Goal: Use online tool/utility

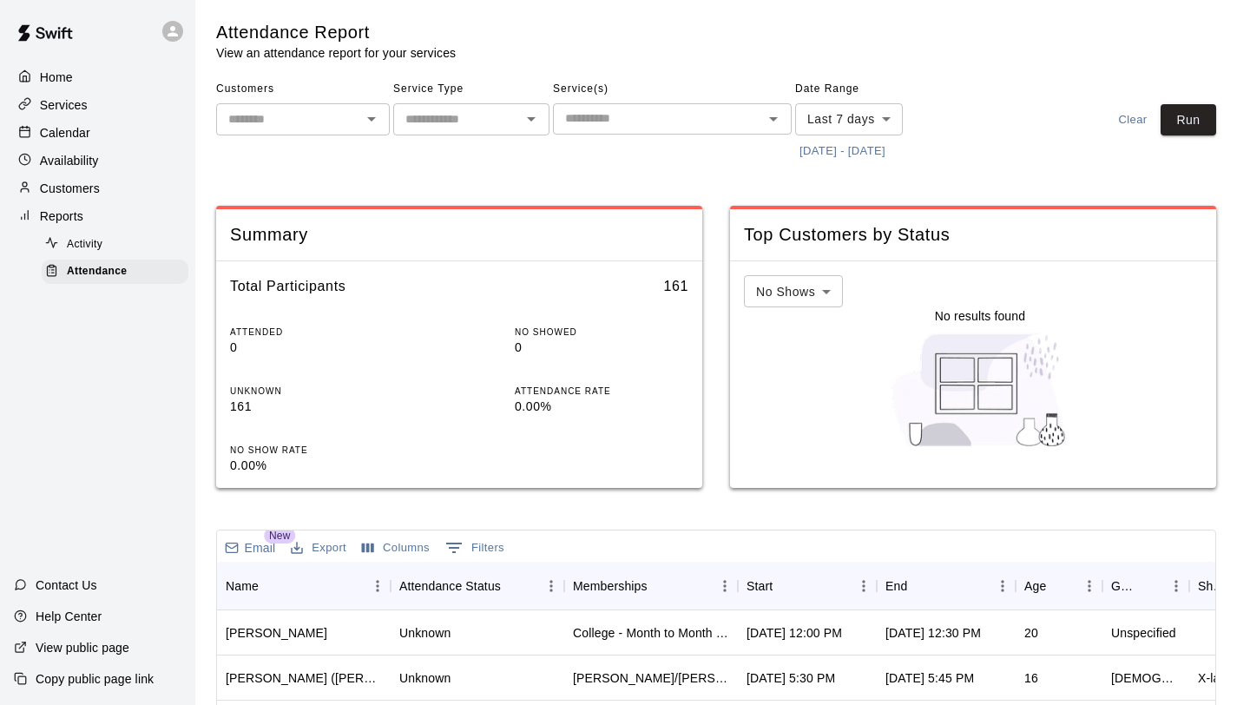
click at [874, 143] on button "[DATE] - [DATE]" at bounding box center [842, 151] width 95 height 27
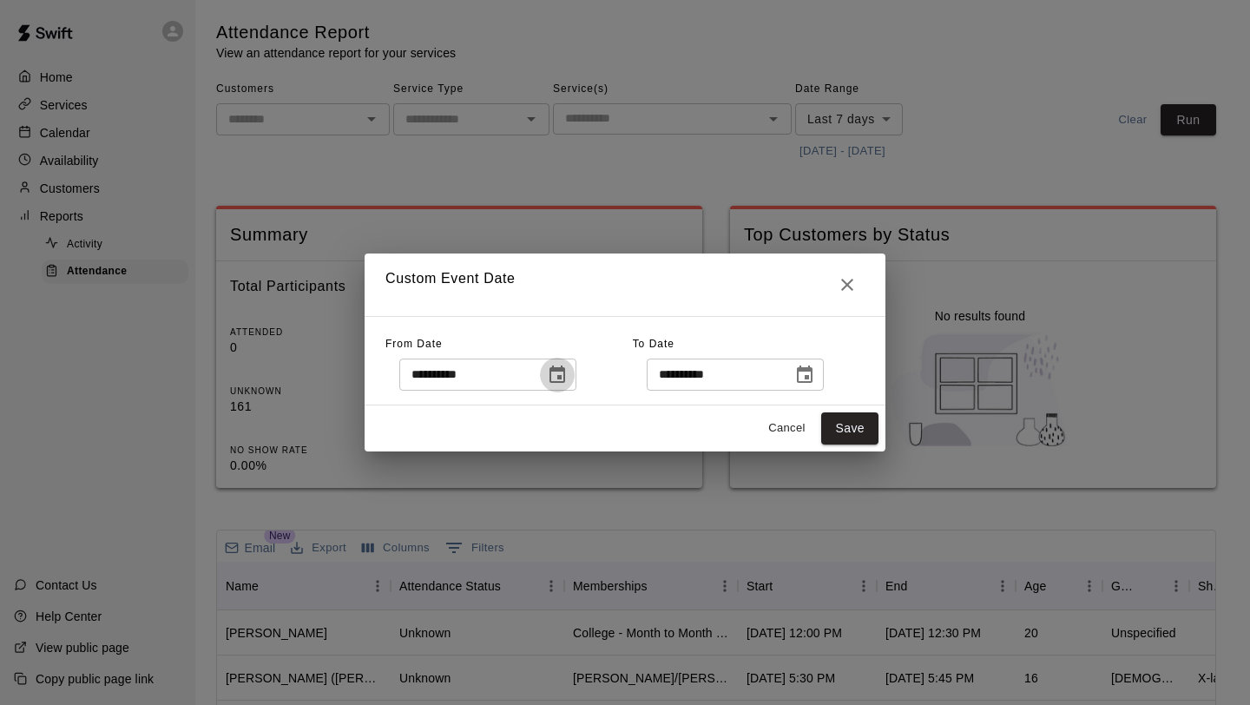
click at [564, 373] on icon "Choose date, selected date is Sep 10, 2025" at bounding box center [557, 375] width 21 height 21
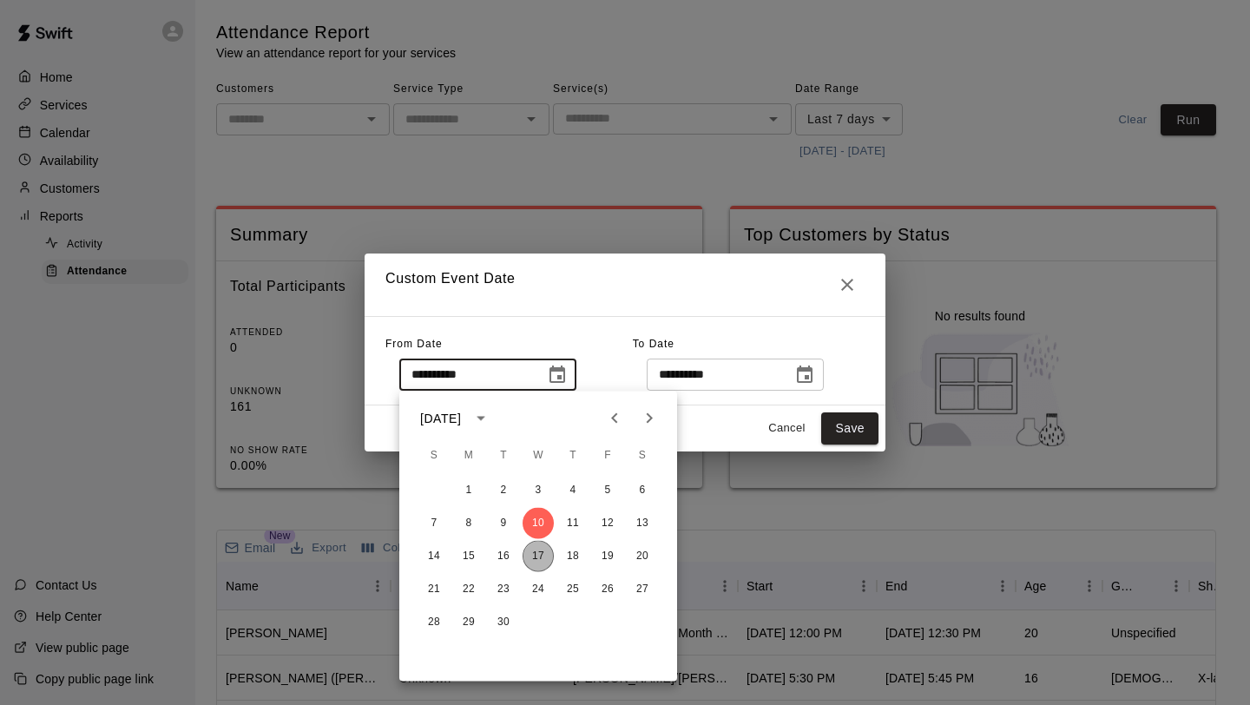
click at [533, 557] on button "17" at bounding box center [538, 556] width 31 height 31
type input "**********"
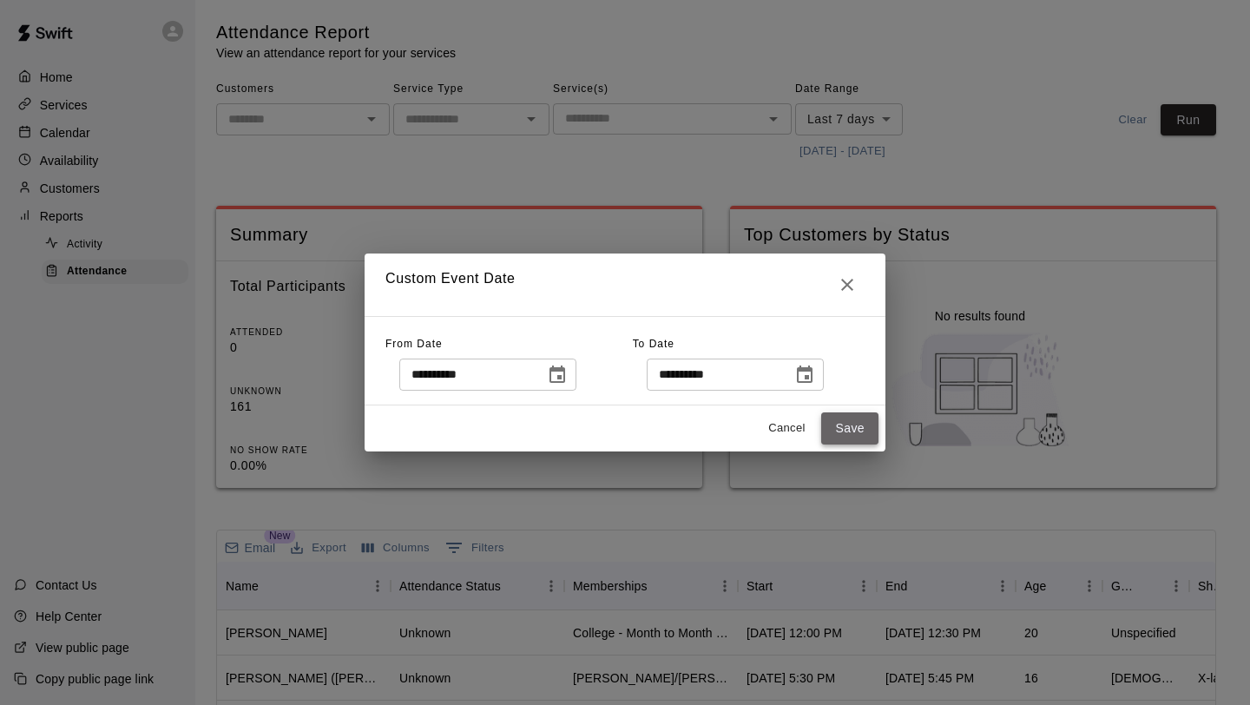
click at [836, 425] on button "Save" at bounding box center [849, 428] width 57 height 32
type input "******"
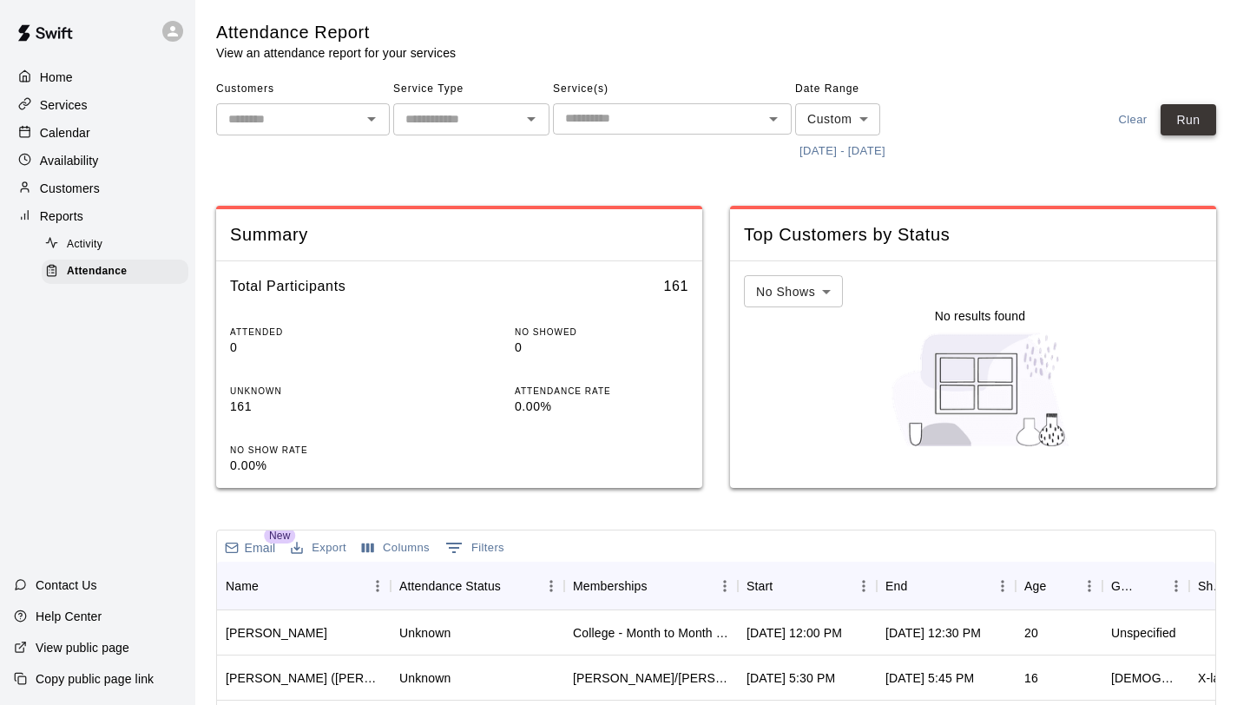
click at [1198, 111] on button "Run" at bounding box center [1189, 120] width 56 height 32
click at [778, 598] on div "Start" at bounding box center [799, 586] width 104 height 49
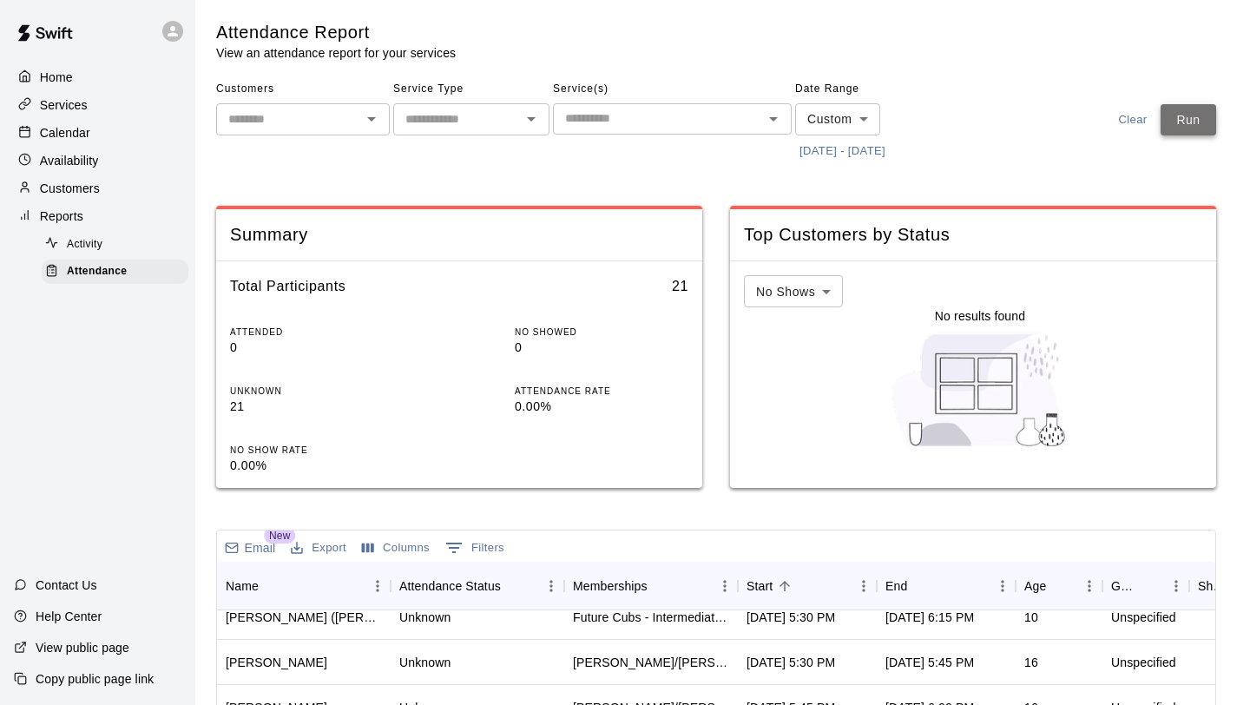
click at [1215, 122] on button "Run" at bounding box center [1189, 120] width 56 height 32
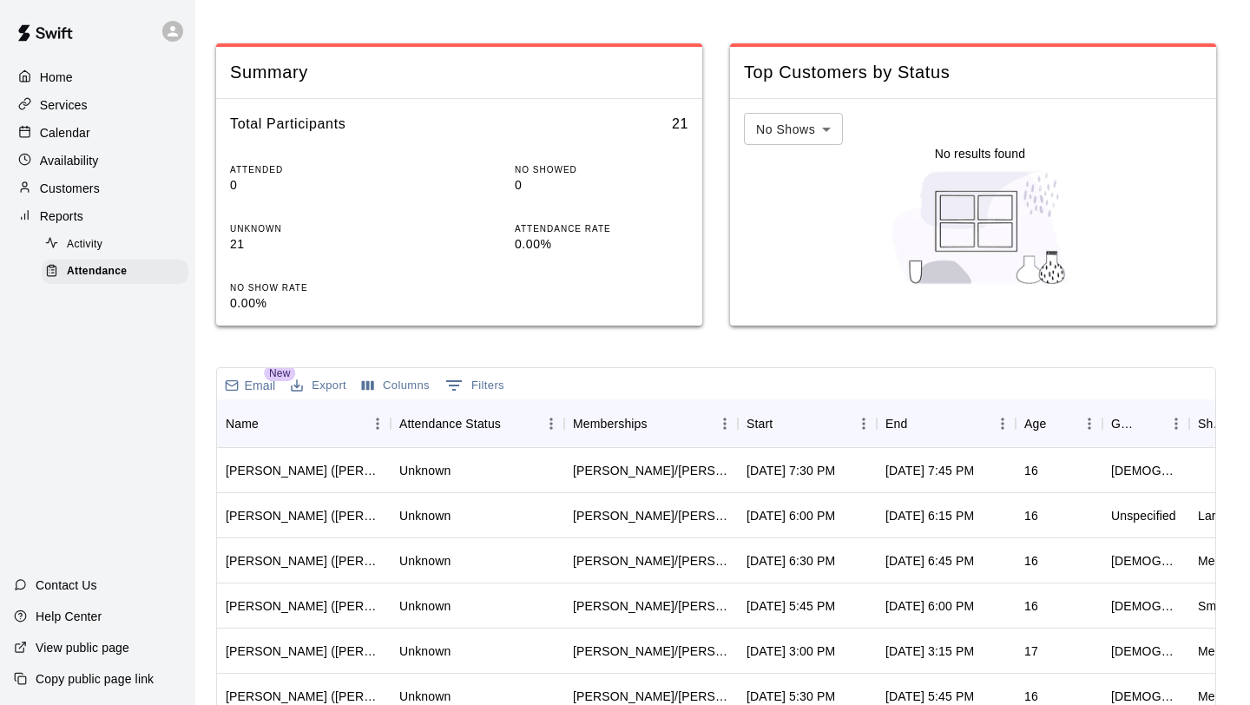
scroll to position [181, 0]
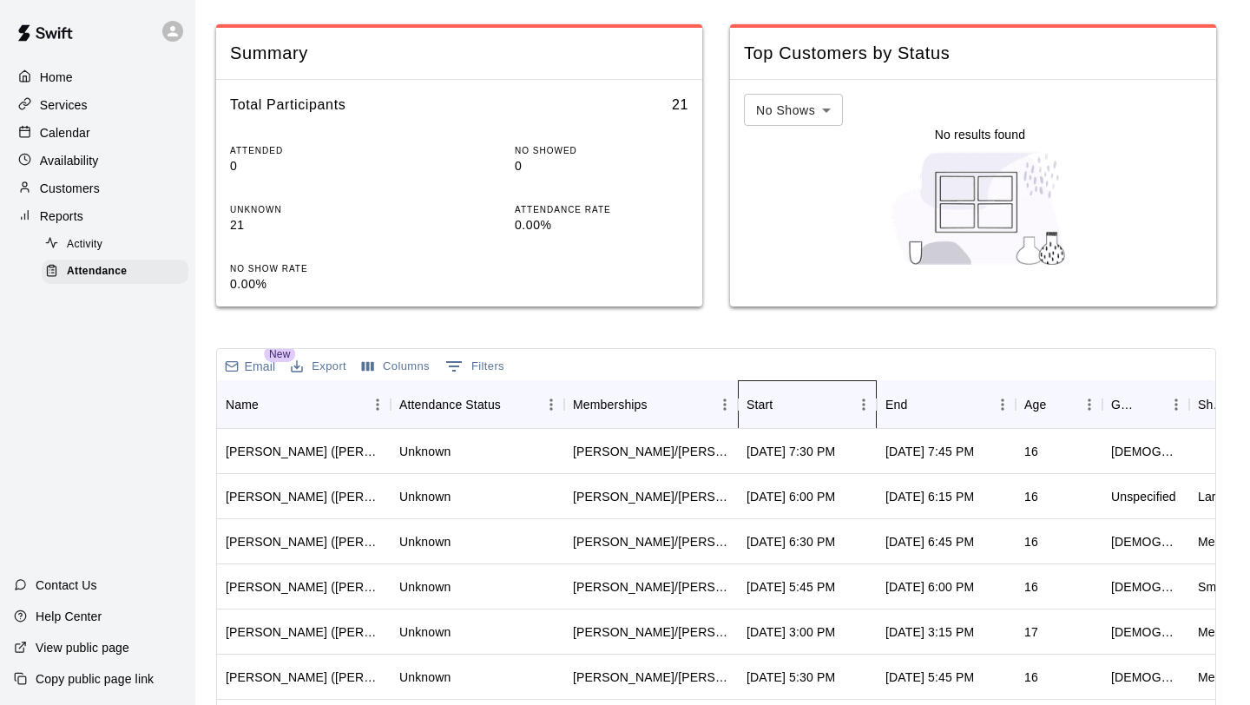
click at [794, 425] on div "Start" at bounding box center [799, 404] width 104 height 49
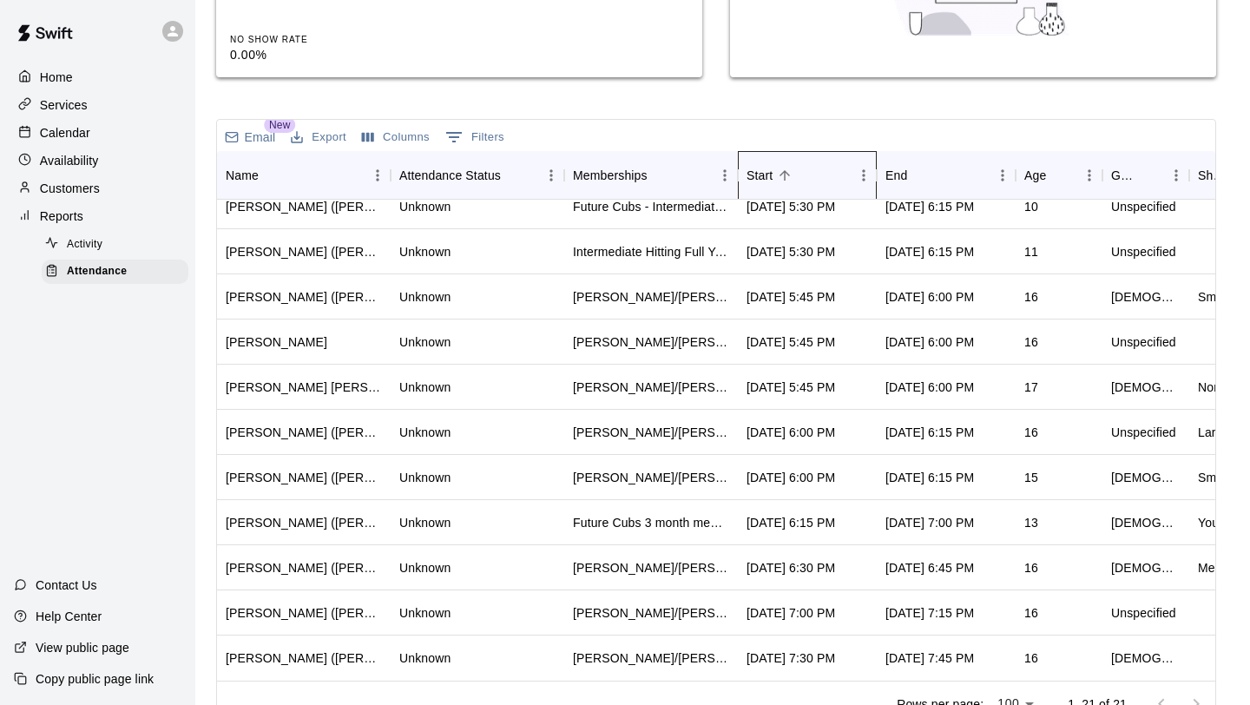
scroll to position [439, 0]
